Goal: Information Seeking & Learning: Learn about a topic

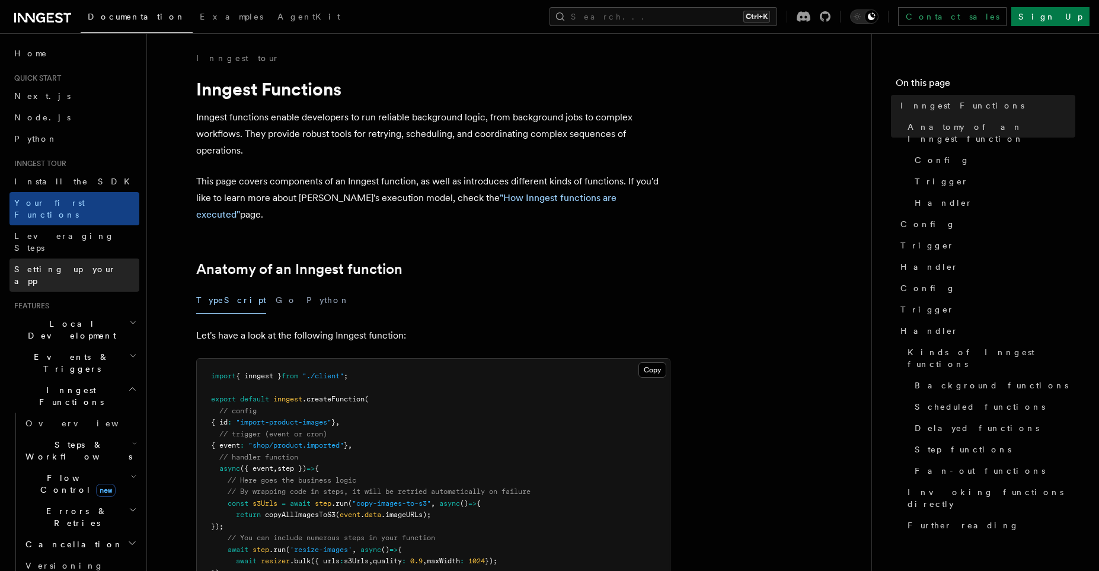
click at [62, 264] on span "Setting up your app" at bounding box center [65, 274] width 102 height 21
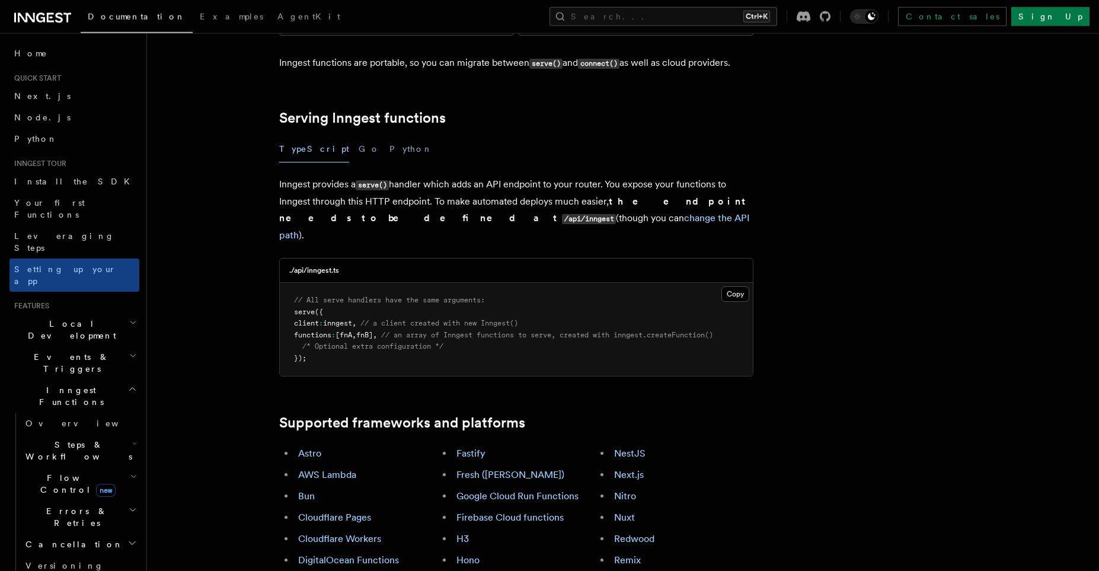
scroll to position [409, 0]
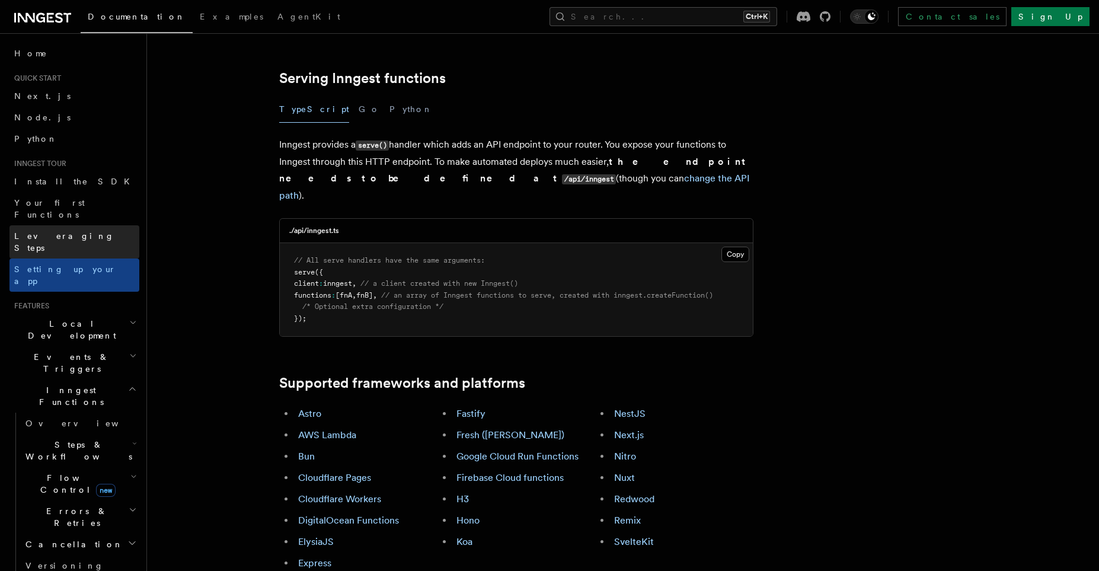
click at [68, 230] on link "Leveraging Steps" at bounding box center [74, 241] width 130 height 33
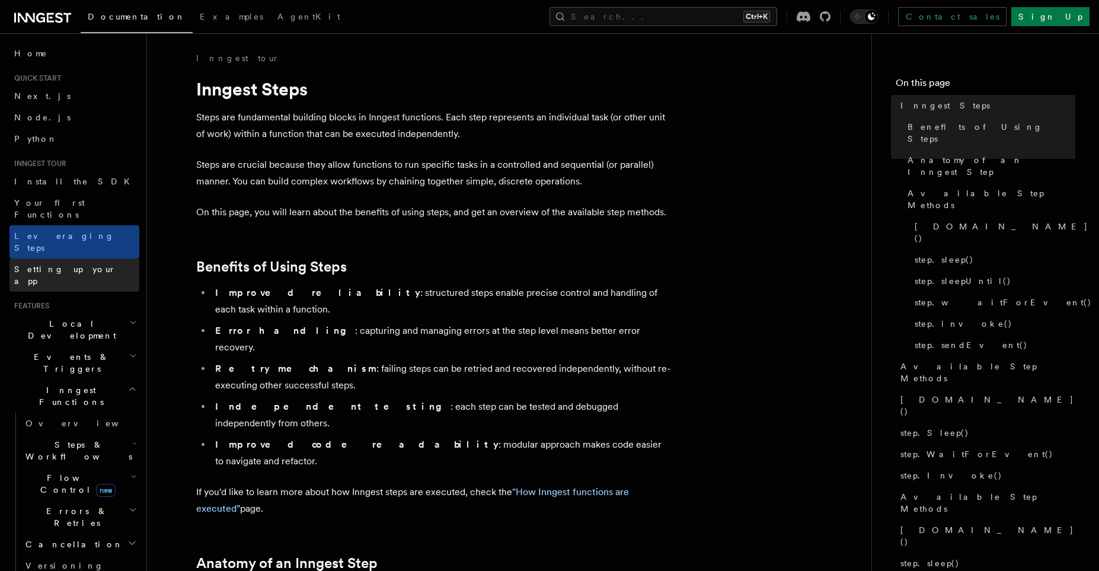
click at [66, 264] on span "Setting up your app" at bounding box center [65, 274] width 102 height 21
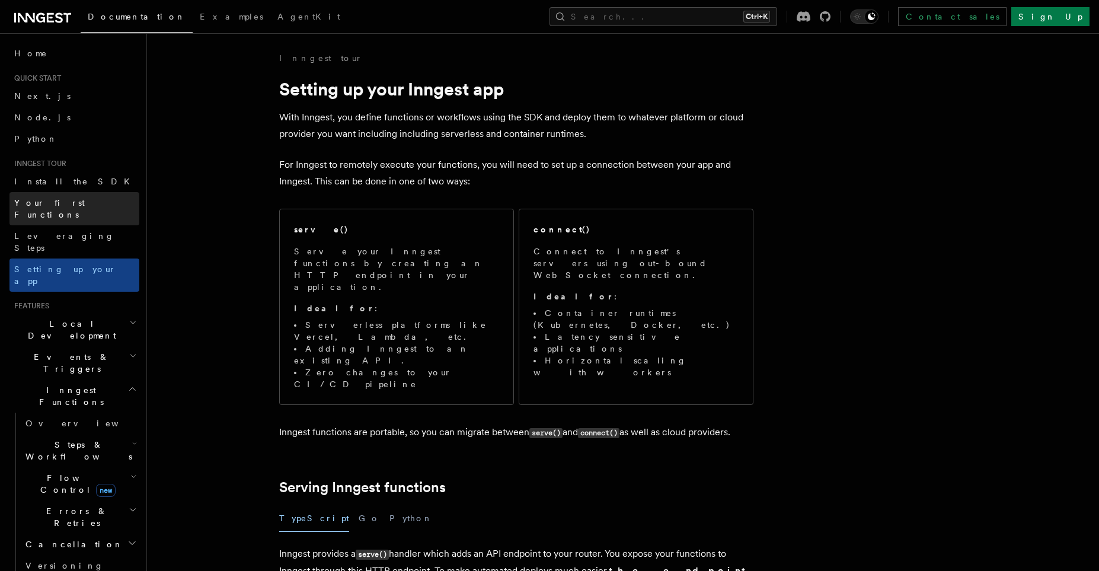
click at [60, 204] on span "Your first Functions" at bounding box center [49, 208] width 71 height 21
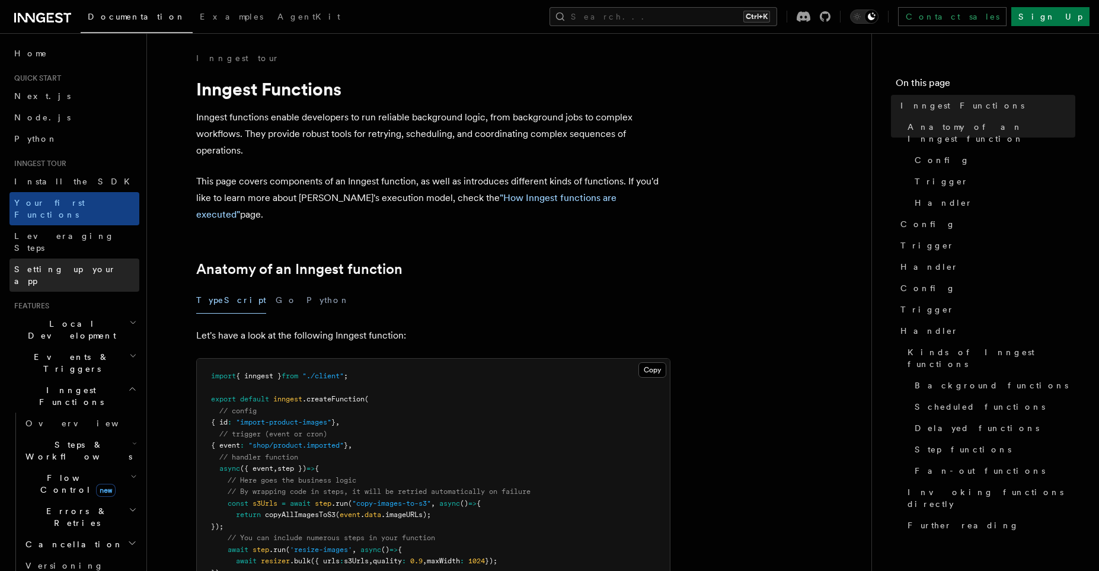
click at [54, 264] on span "Setting up your app" at bounding box center [65, 274] width 102 height 21
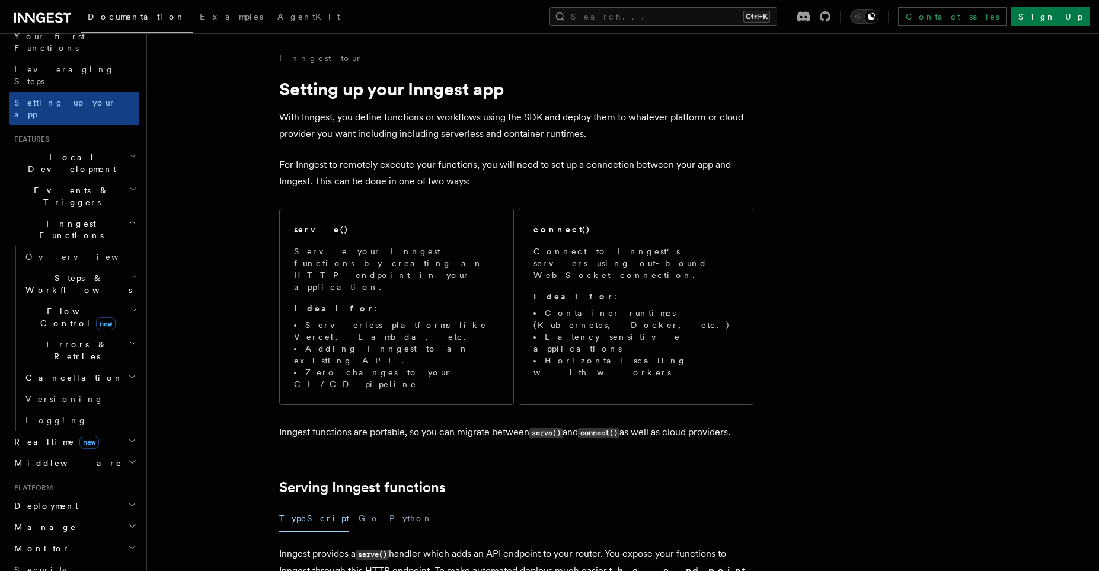
scroll to position [203, 0]
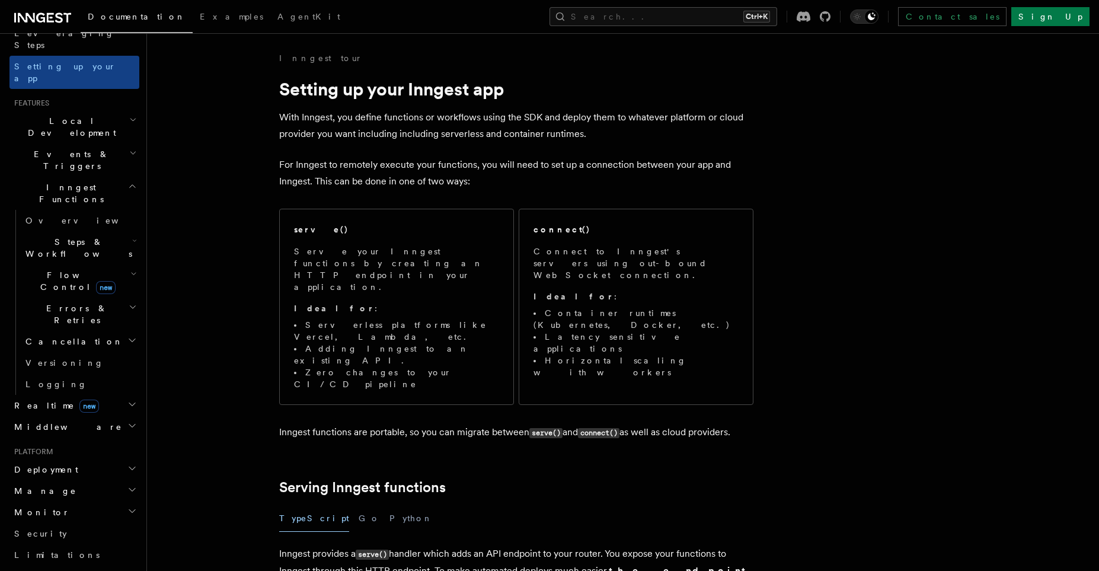
click at [127, 416] on h2 "Middleware" at bounding box center [74, 426] width 130 height 21
click at [68, 416] on h2 "Middleware" at bounding box center [74, 426] width 130 height 21
click at [45, 421] on span "Middleware" at bounding box center [65, 427] width 113 height 12
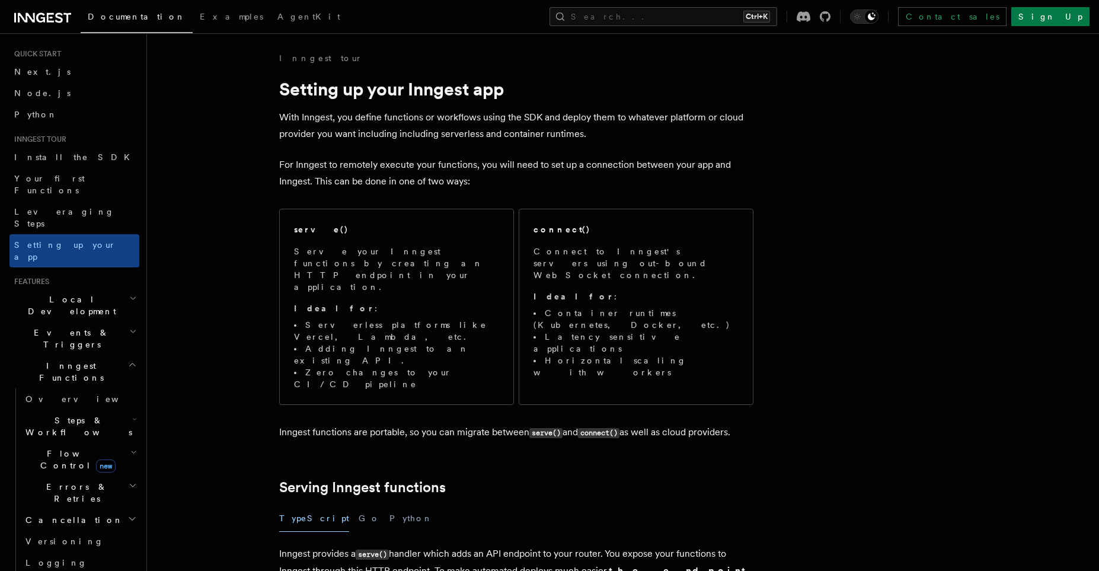
scroll to position [0, 0]
